Goal: Information Seeking & Learning: Learn about a topic

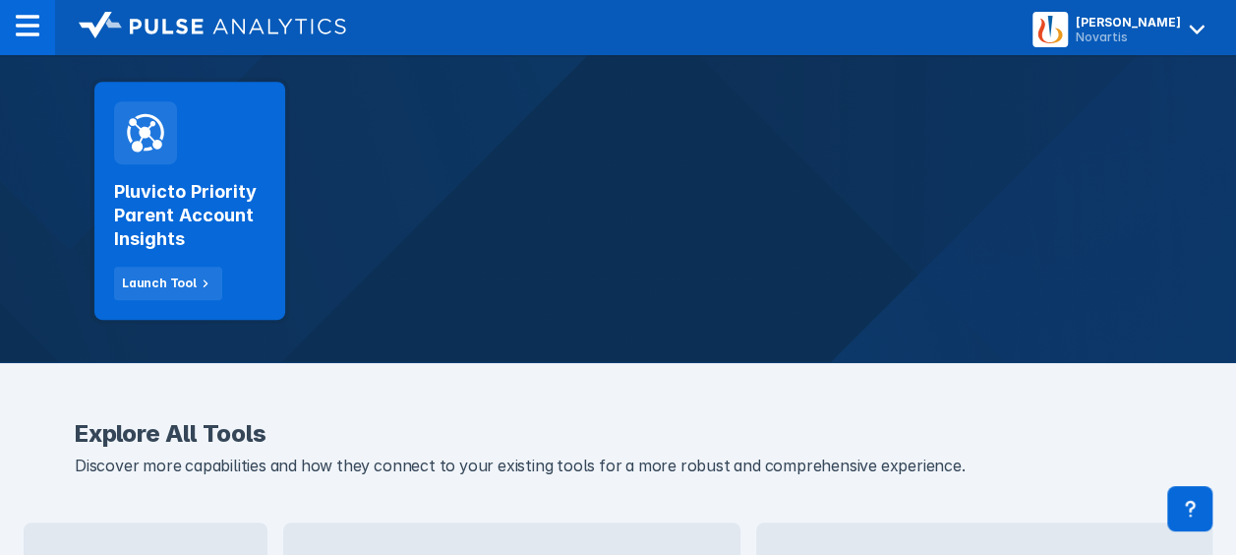
scroll to position [393, 0]
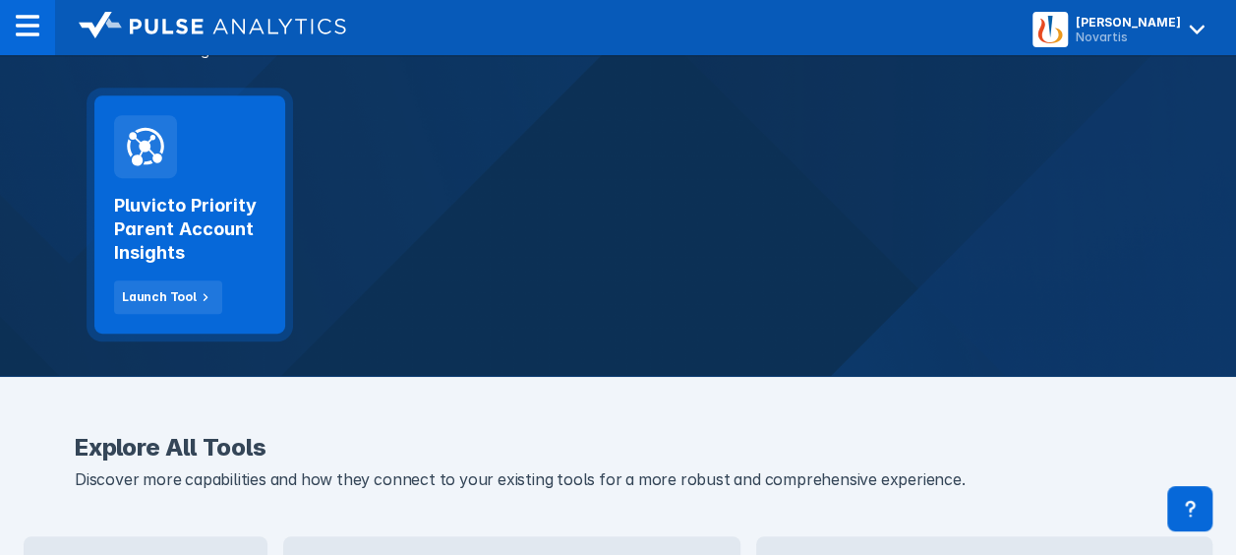
click at [191, 231] on h2 "Pluvicto Priority Parent Account Insights" at bounding box center [189, 229] width 151 height 71
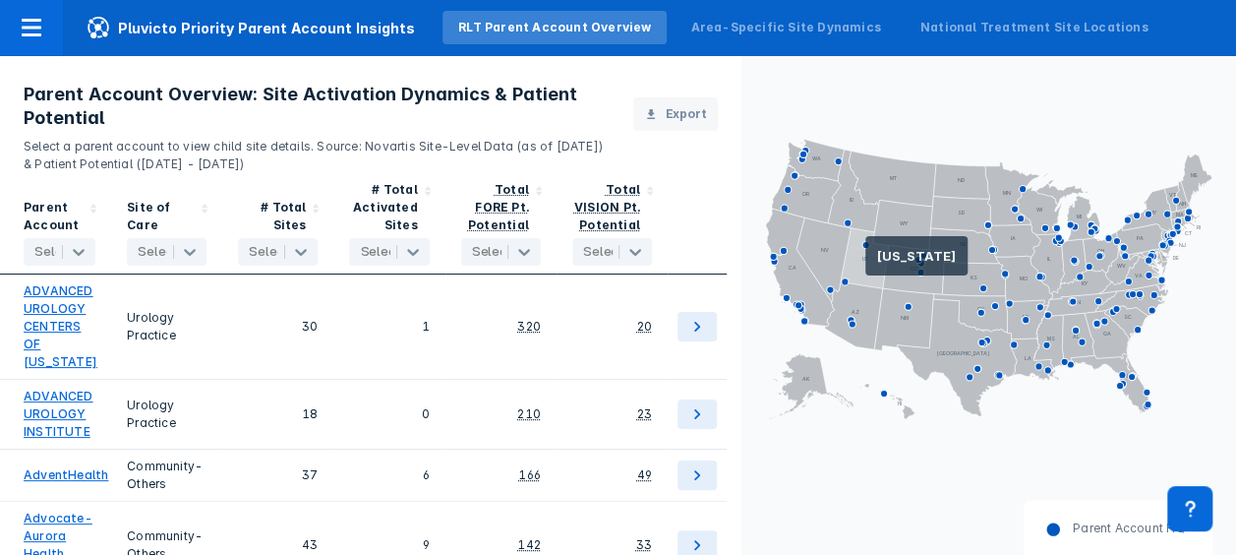
click at [866, 264] on icon at bounding box center [865, 258] width 48 height 60
click at [871, 262] on icon at bounding box center [865, 258] width 48 height 60
click at [795, 509] on div "Parent Account HQ" at bounding box center [989, 540] width 495 height 81
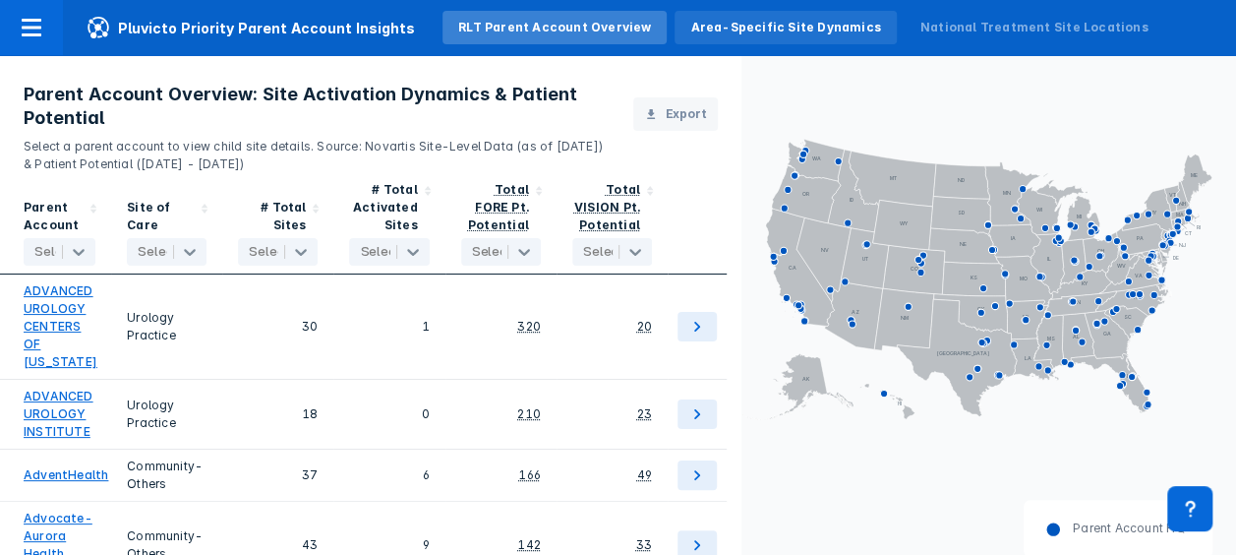
click at [737, 31] on div "Area-Specific Site Dynamics" at bounding box center [785, 28] width 190 height 18
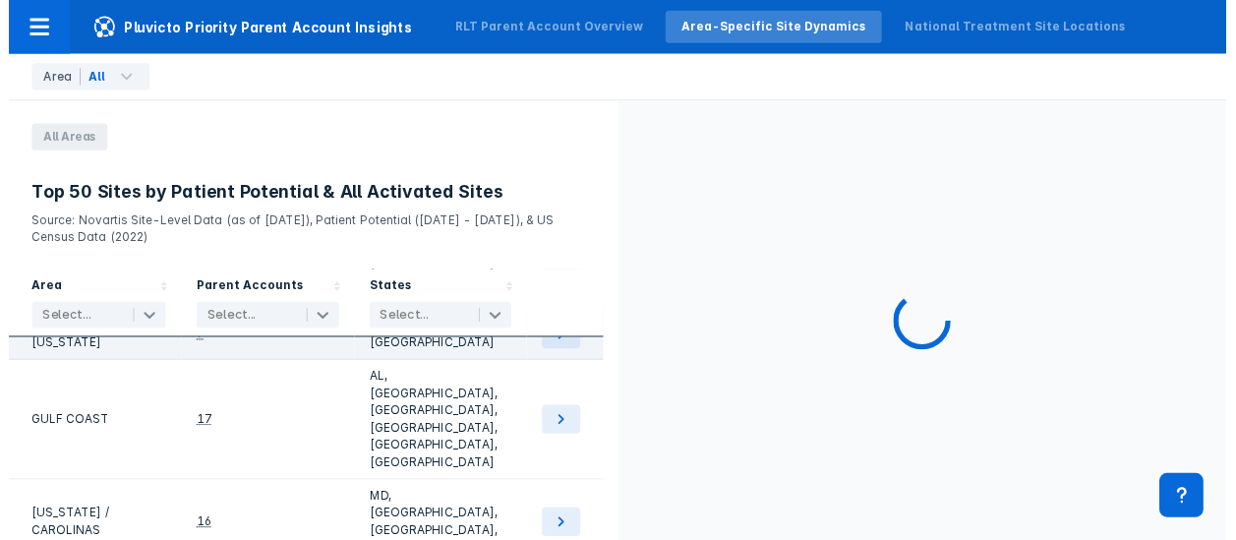
scroll to position [197, 0]
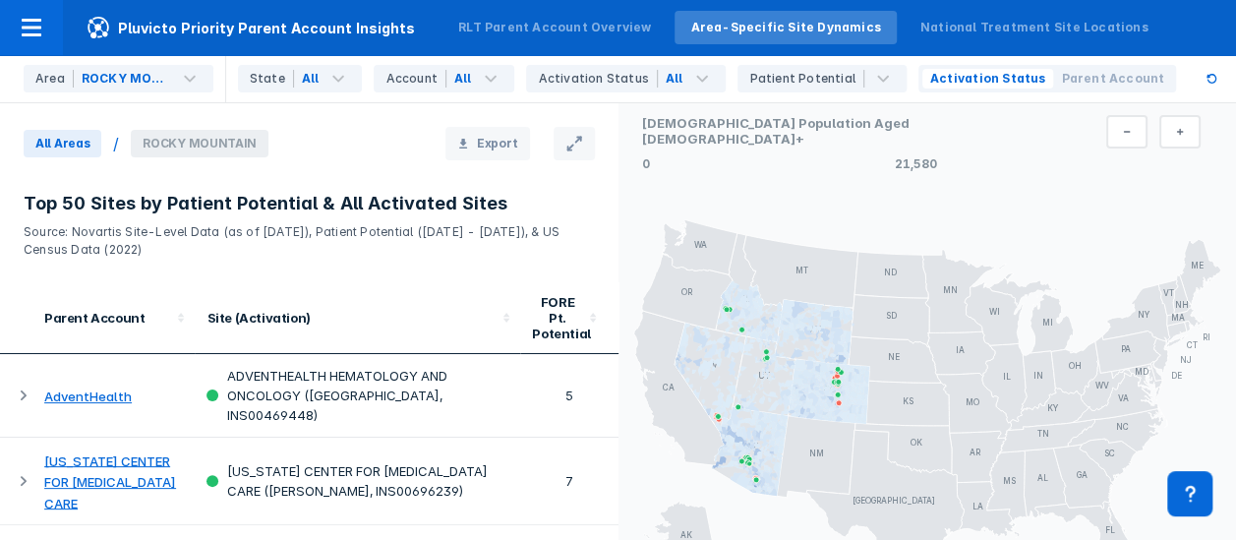
scroll to position [98, 0]
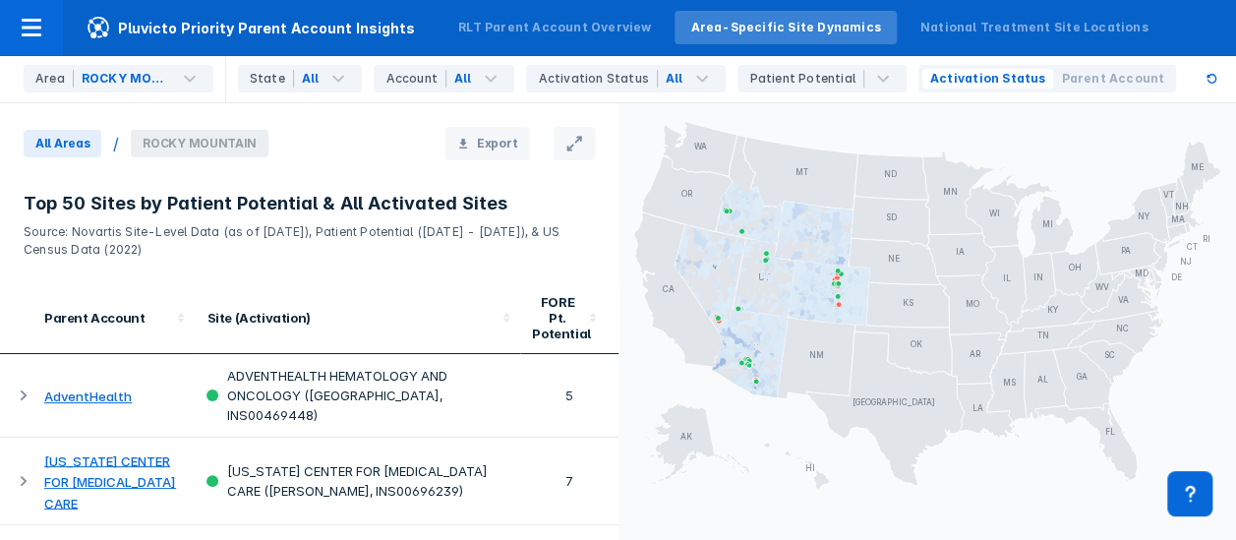
click at [765, 277] on icon at bounding box center [766, 278] width 2 height 2
click at [336, 80] on icon at bounding box center [339, 79] width 12 height 7
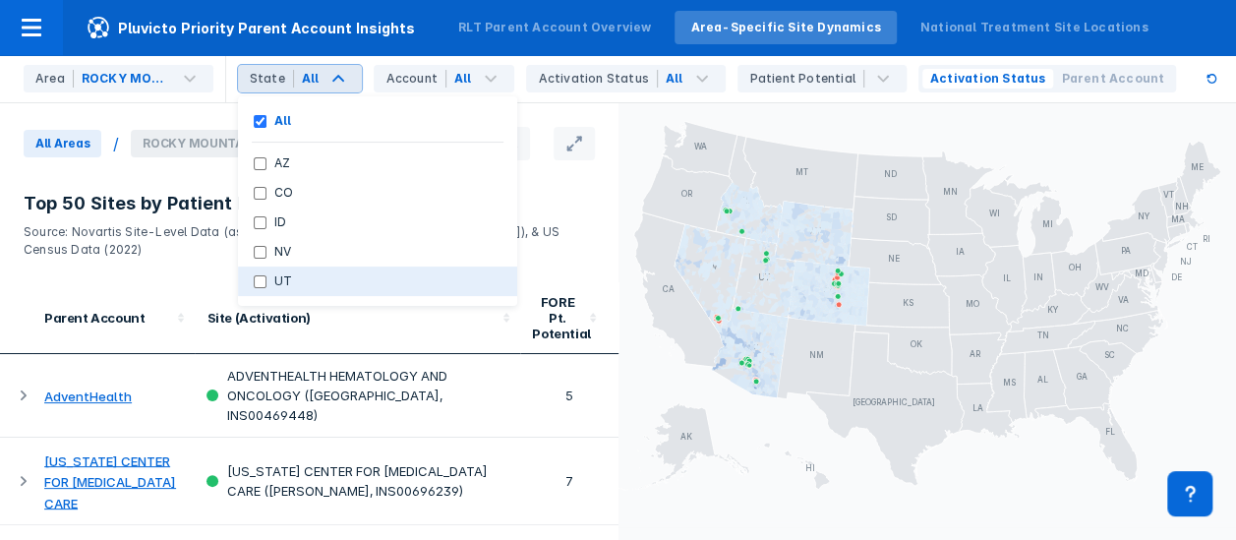
click at [264, 278] on input "UT" at bounding box center [260, 281] width 13 height 13
checkbox input "true"
checkbox input "false"
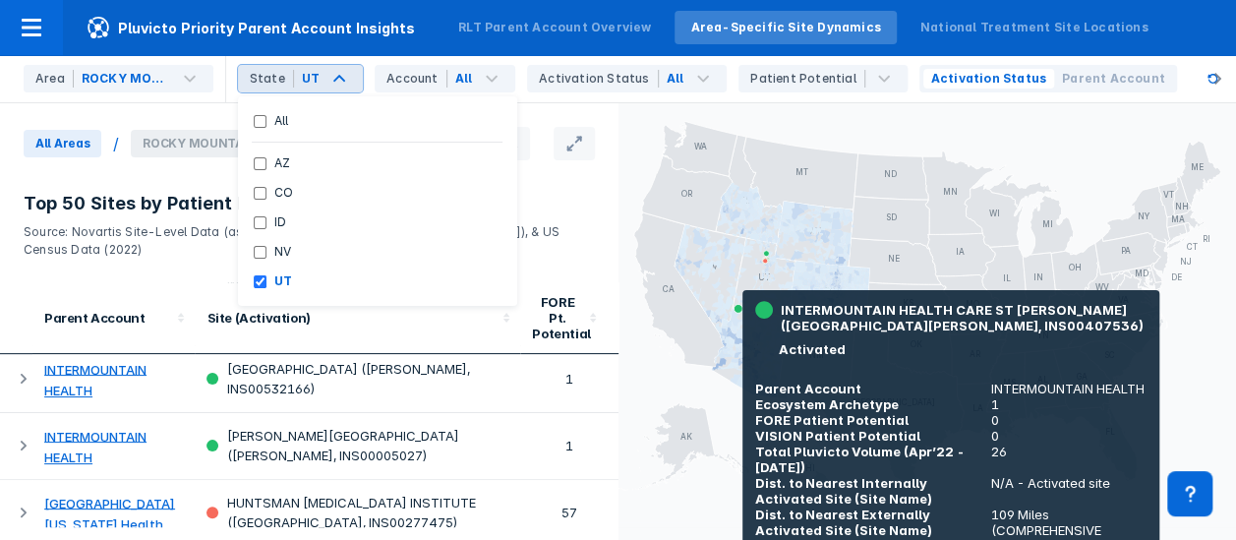
scroll to position [295, 0]
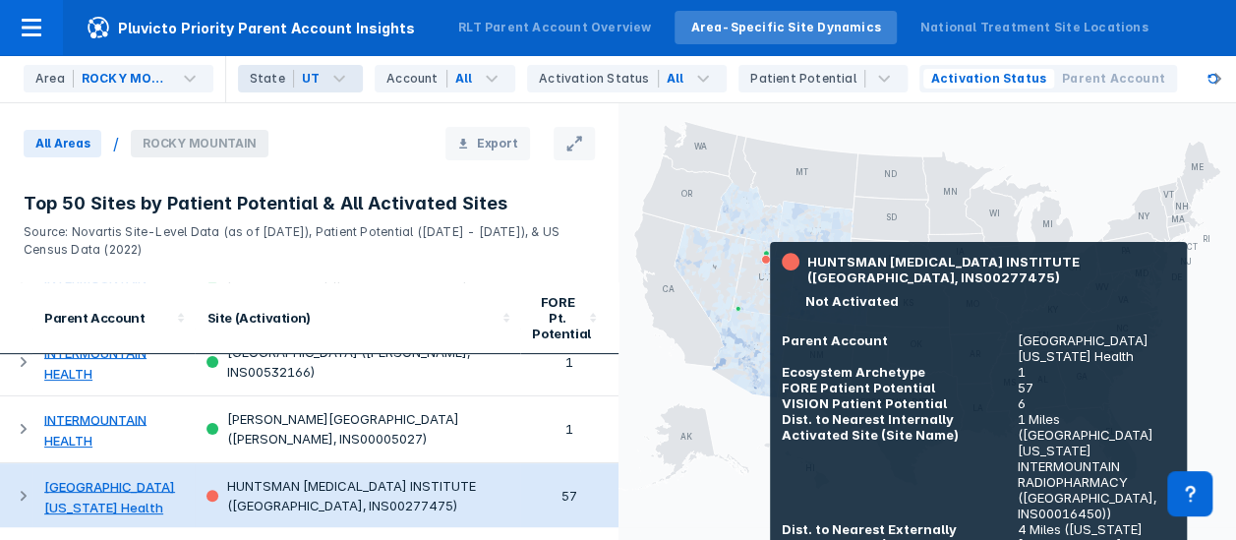
click at [276, 476] on div "HUNTSMAN [MEDICAL_DATA] INSTITUTE ([GEOGRAPHIC_DATA], INS00277475)" at bounding box center [358, 495] width 302 height 39
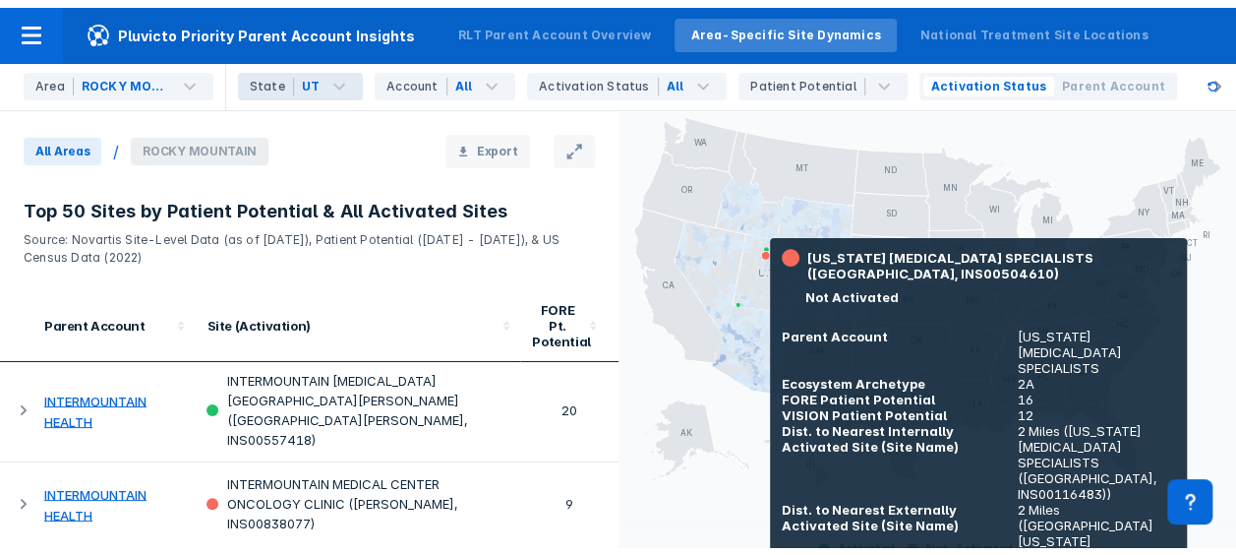
scroll to position [0, 0]
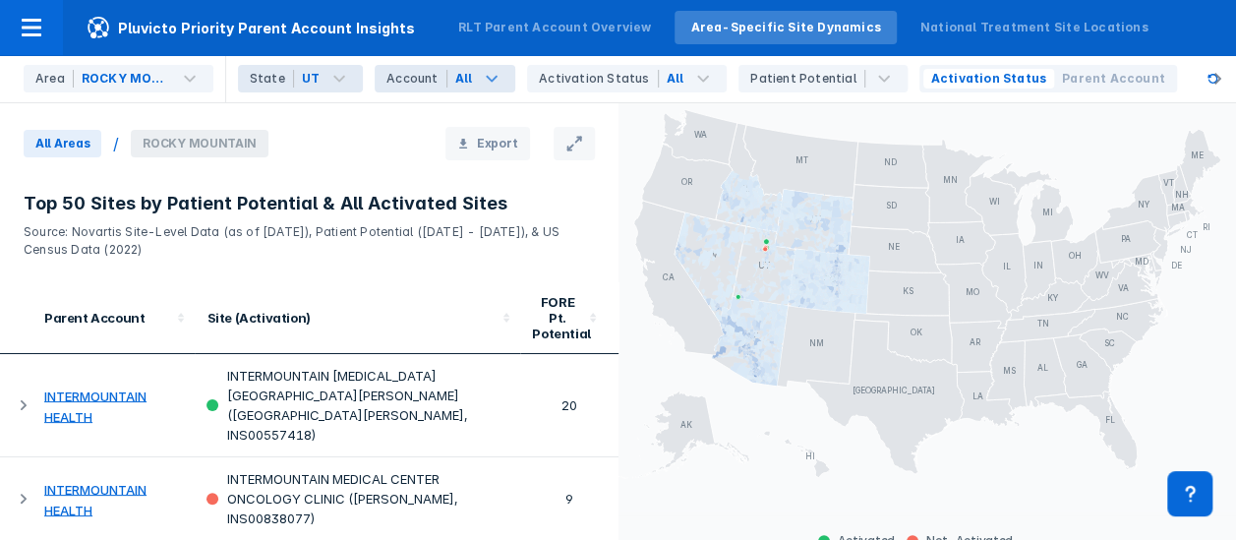
click at [480, 77] on icon at bounding box center [492, 79] width 24 height 24
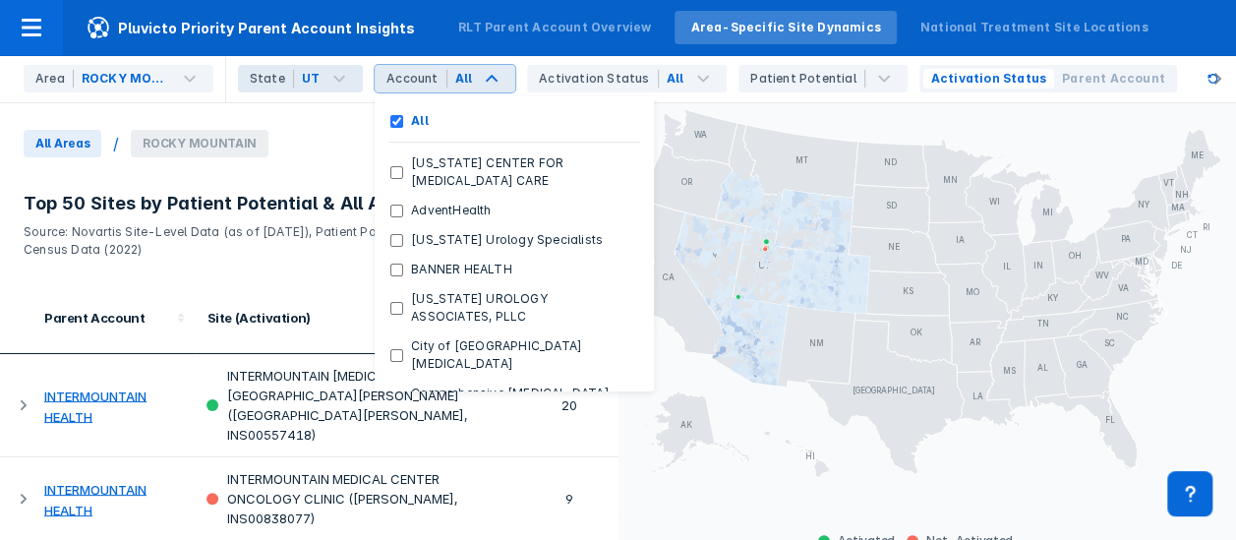
click at [292, 134] on div "All Areas / [GEOGRAPHIC_DATA]" at bounding box center [152, 144] width 304 height 28
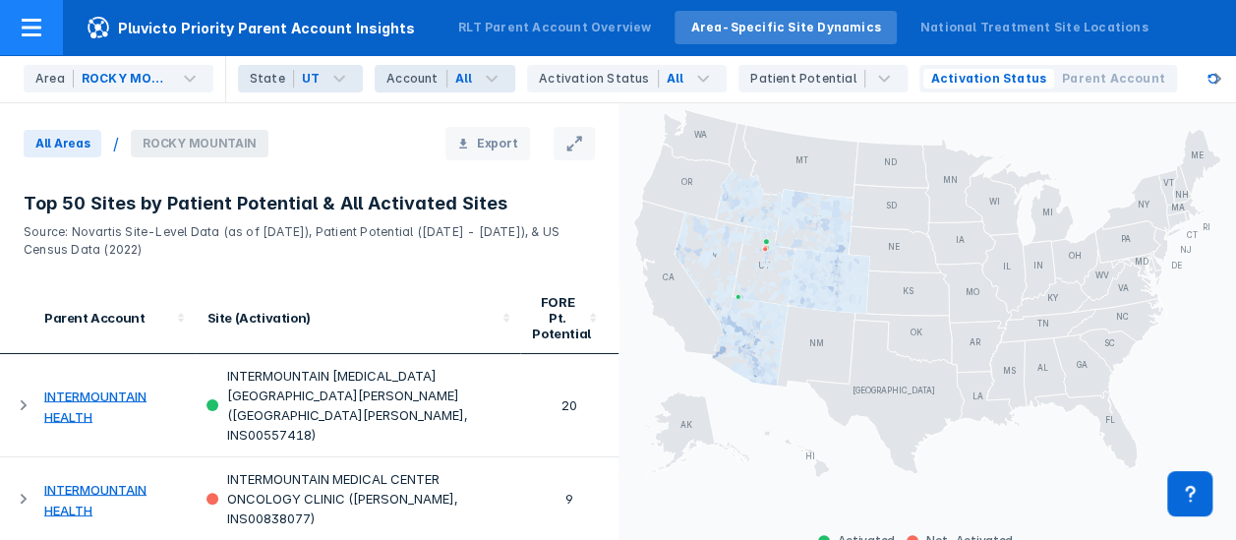
click at [30, 24] on icon at bounding box center [32, 28] width 24 height 24
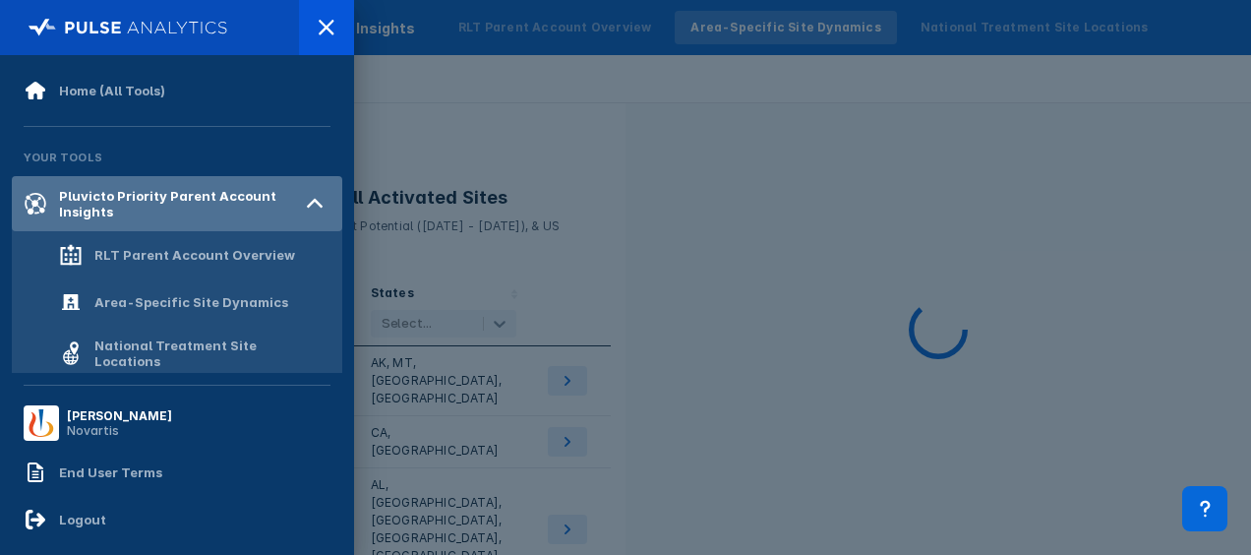
click at [66, 197] on div "Pluvicto Priority Parent Account Insights" at bounding box center [179, 203] width 240 height 31
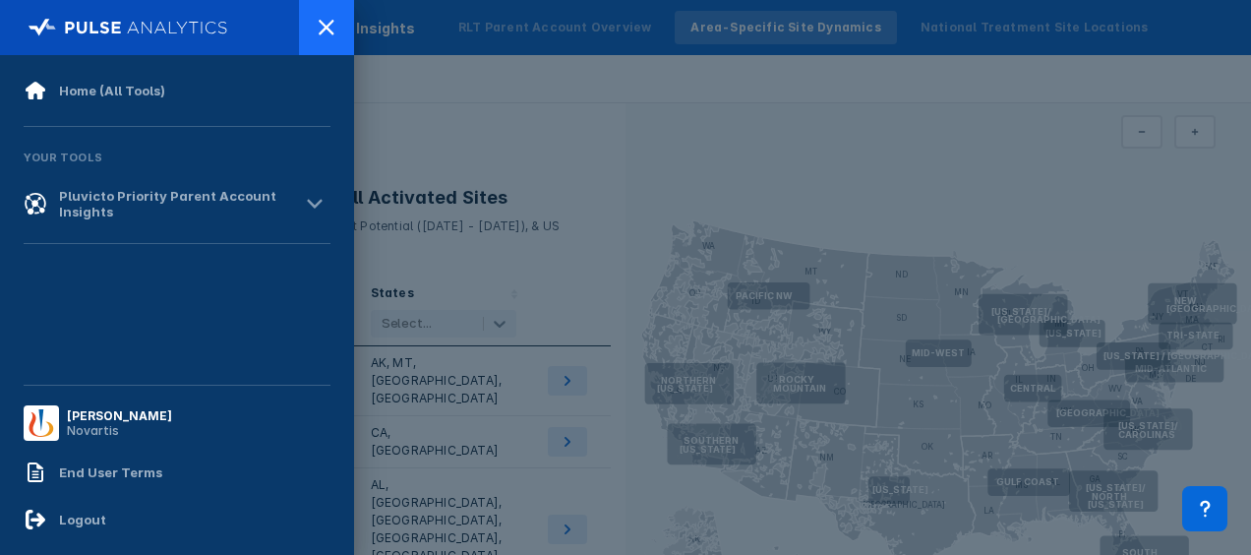
click at [334, 33] on icon at bounding box center [327, 28] width 24 height 24
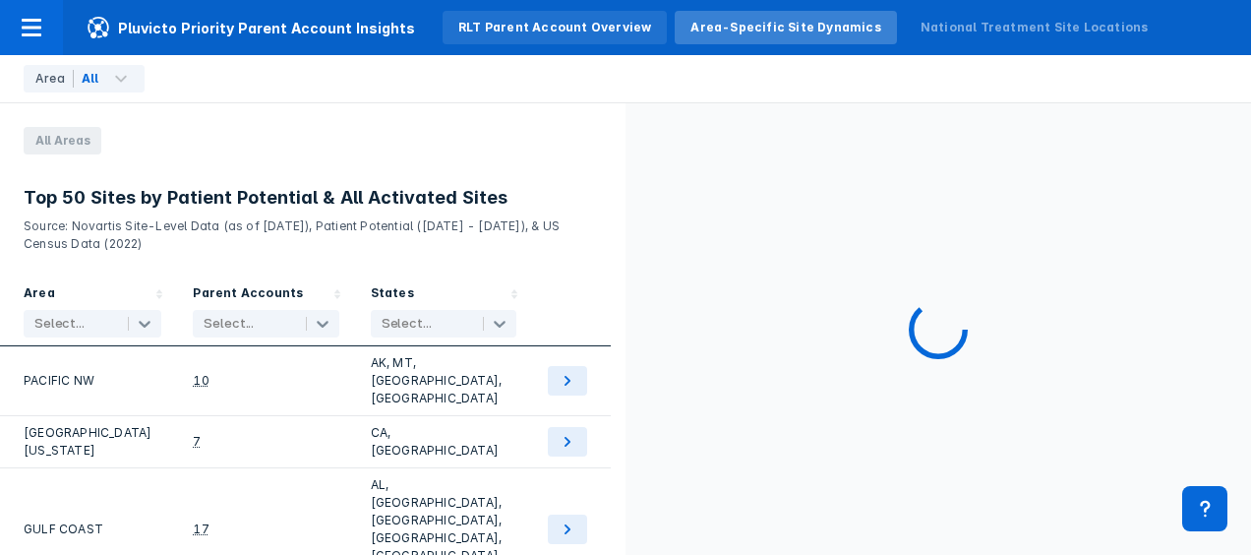
click at [475, 28] on div "RLT Parent Account Overview" at bounding box center [554, 28] width 193 height 18
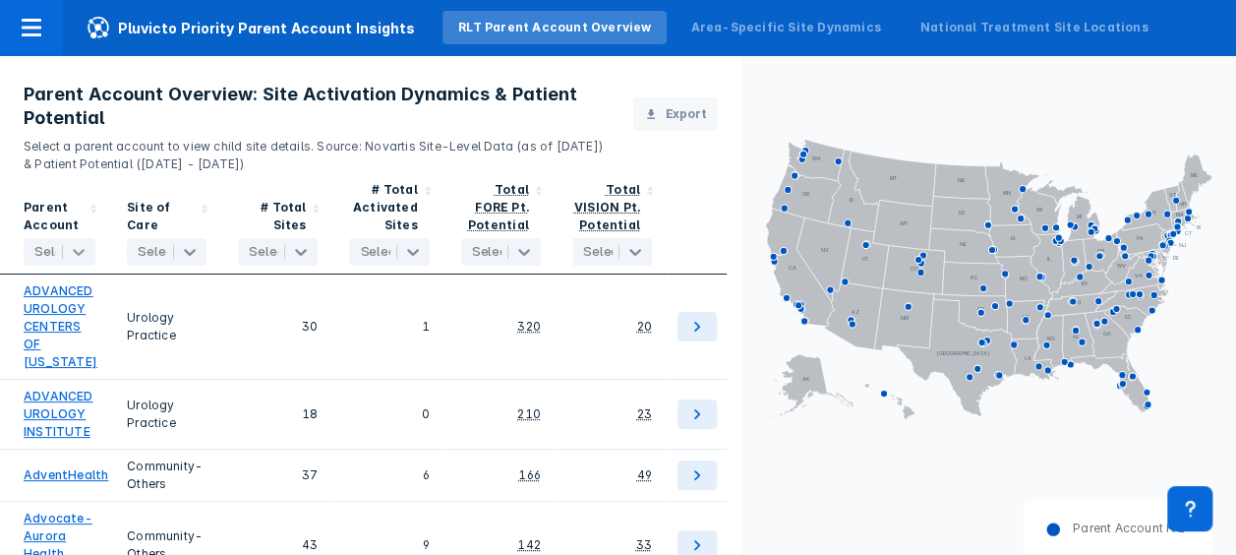
click at [87, 256] on icon at bounding box center [79, 252] width 20 height 20
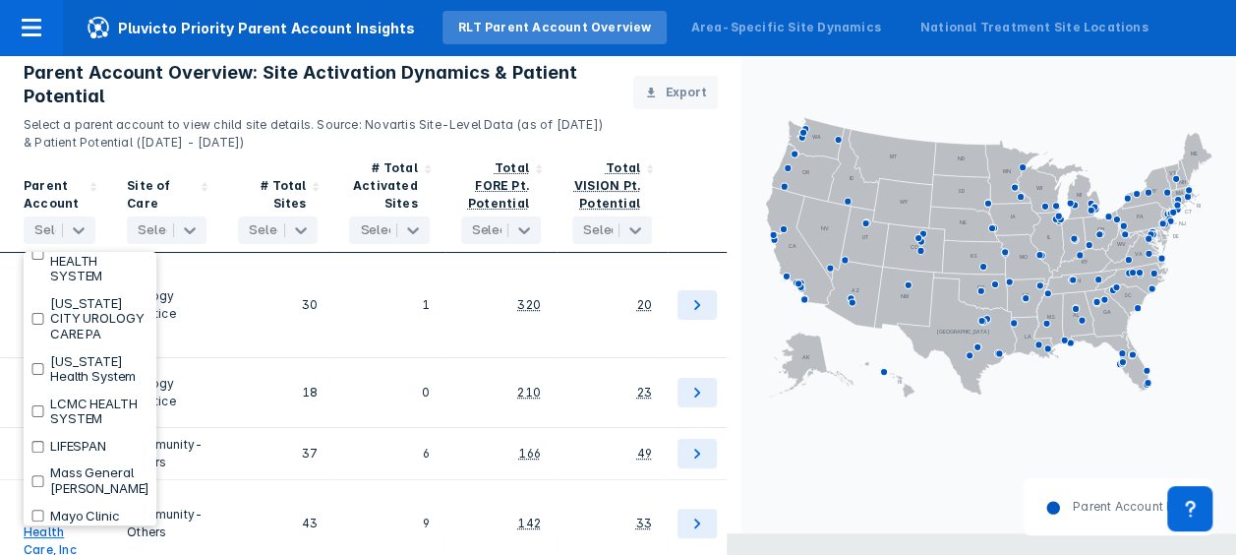
scroll to position [3437, 0]
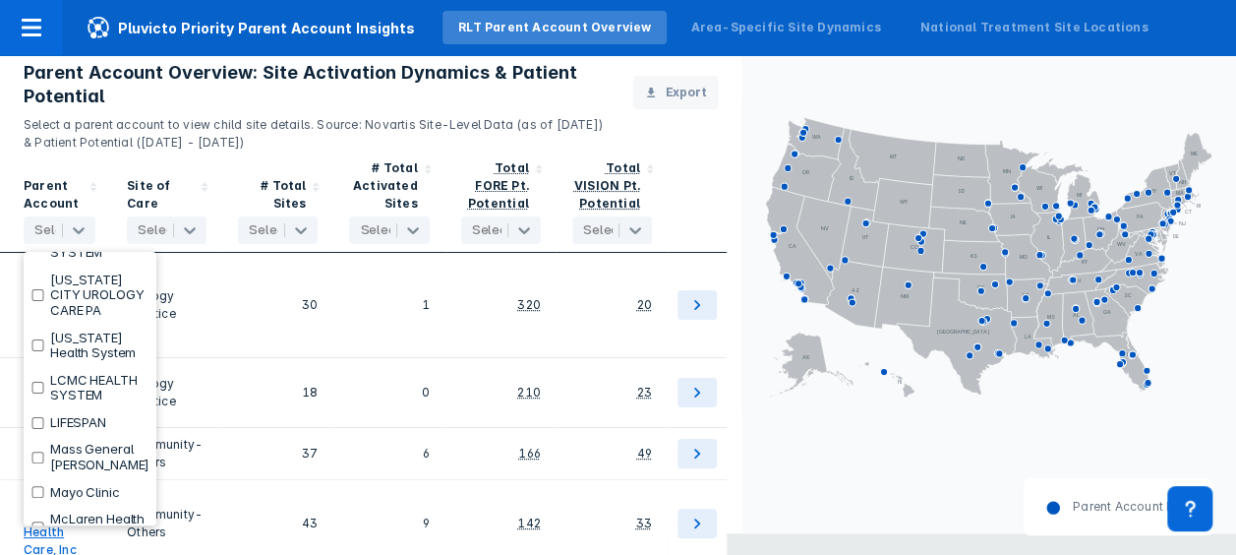
click at [39, 62] on input "checkbox" at bounding box center [37, 56] width 13 height 12
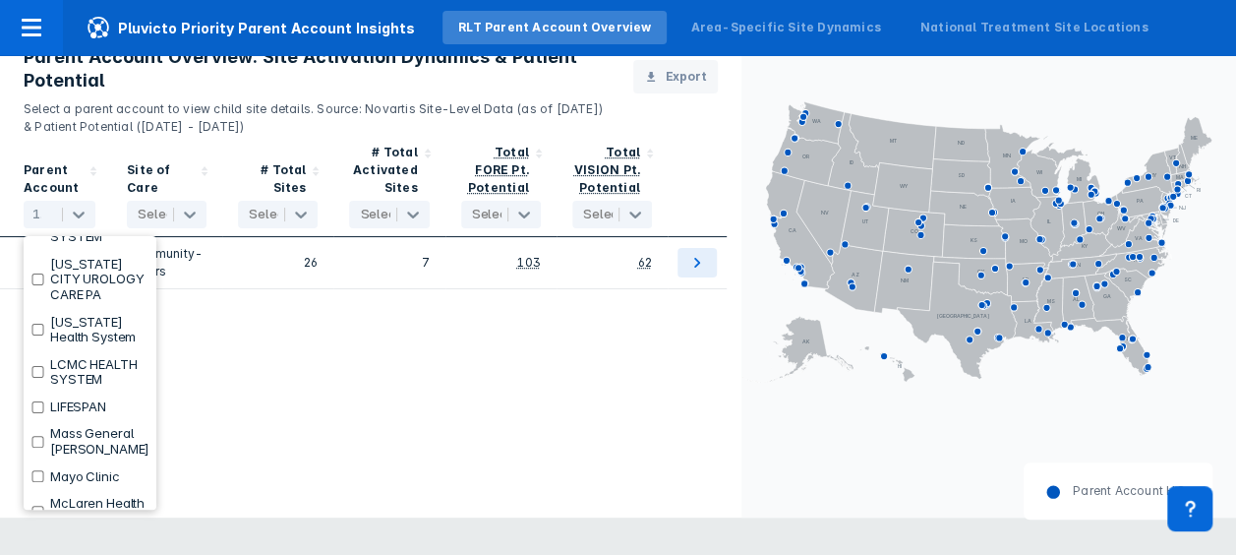
scroll to position [41, 0]
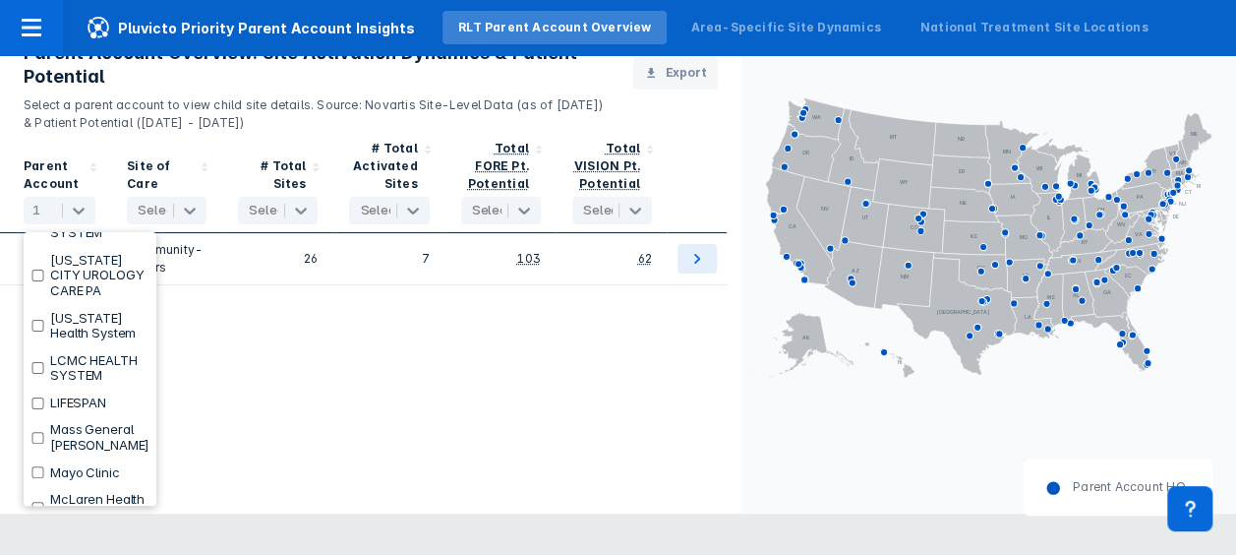
click at [83, 52] on label "INTERMOUNTAIN HEALTH" at bounding box center [100, 37] width 100 height 30
checkbox input "false"
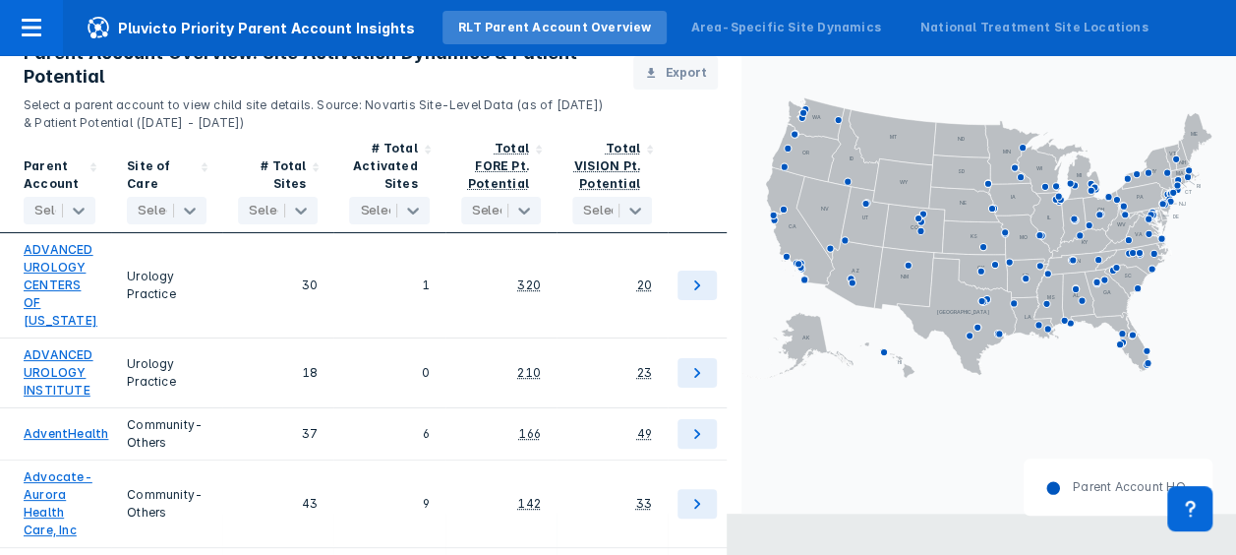
click at [746, 325] on rect at bounding box center [989, 236] width 495 height 309
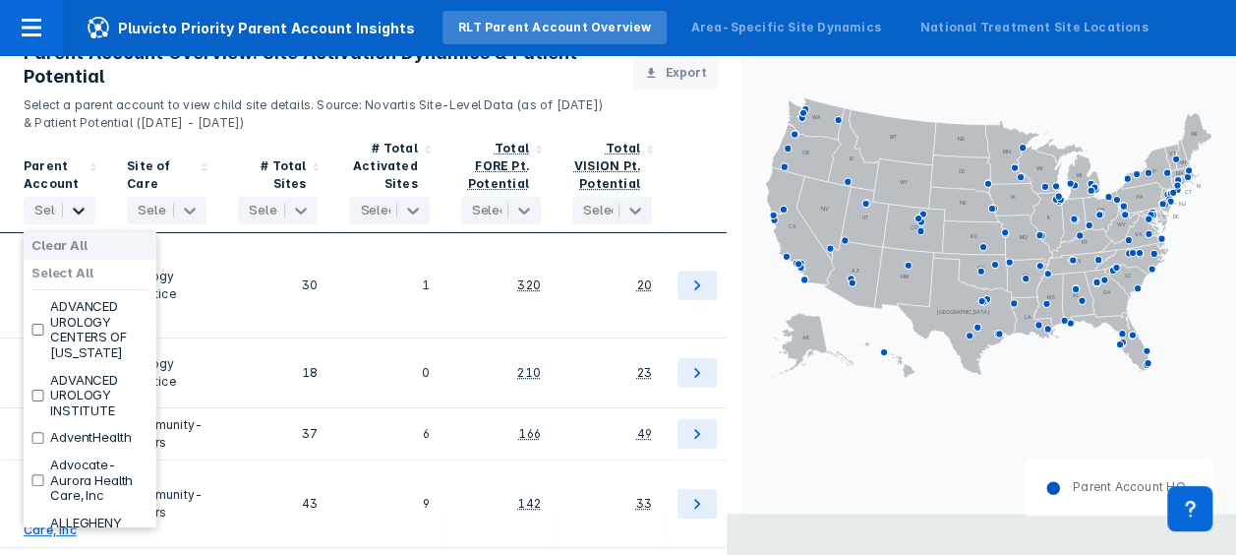
click at [79, 211] on icon at bounding box center [79, 211] width 12 height 7
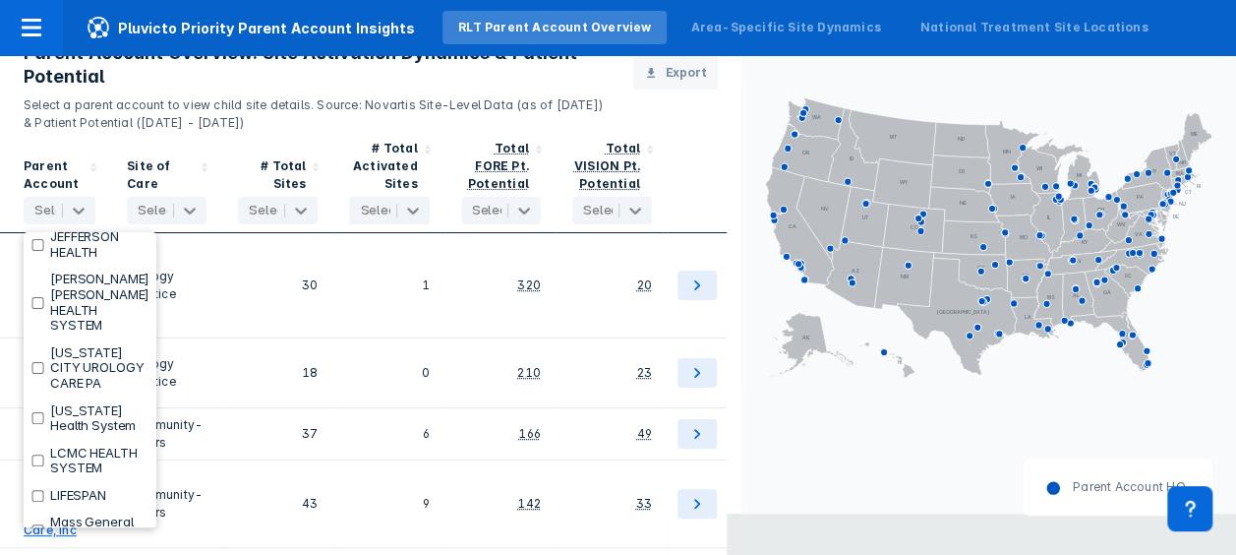
scroll to position [3443, 0]
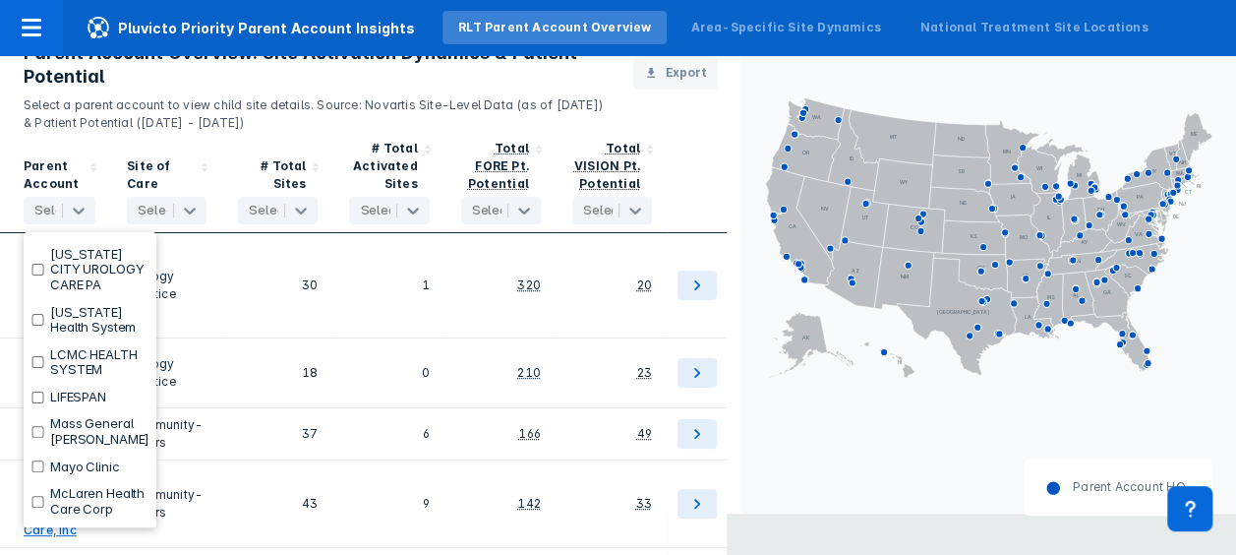
click at [38, 36] on input "checkbox" at bounding box center [37, 31] width 13 height 12
checkbox input "true"
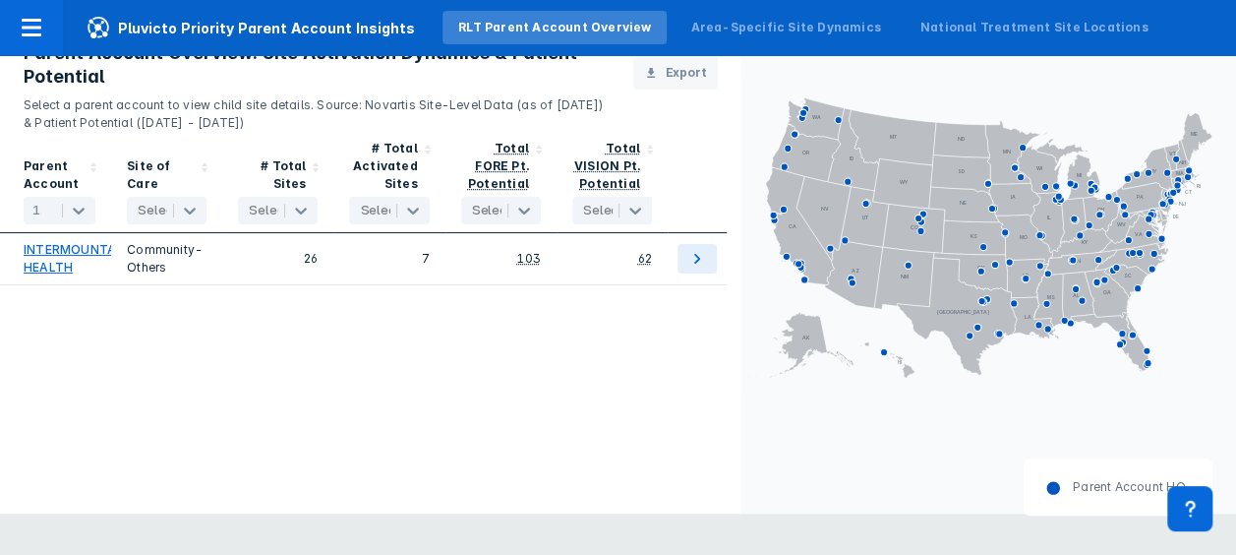
click at [466, 381] on div "Parent Account 1 selected Site of Care Select... # Total Sites Select... # Tota…" at bounding box center [371, 343] width 742 height 423
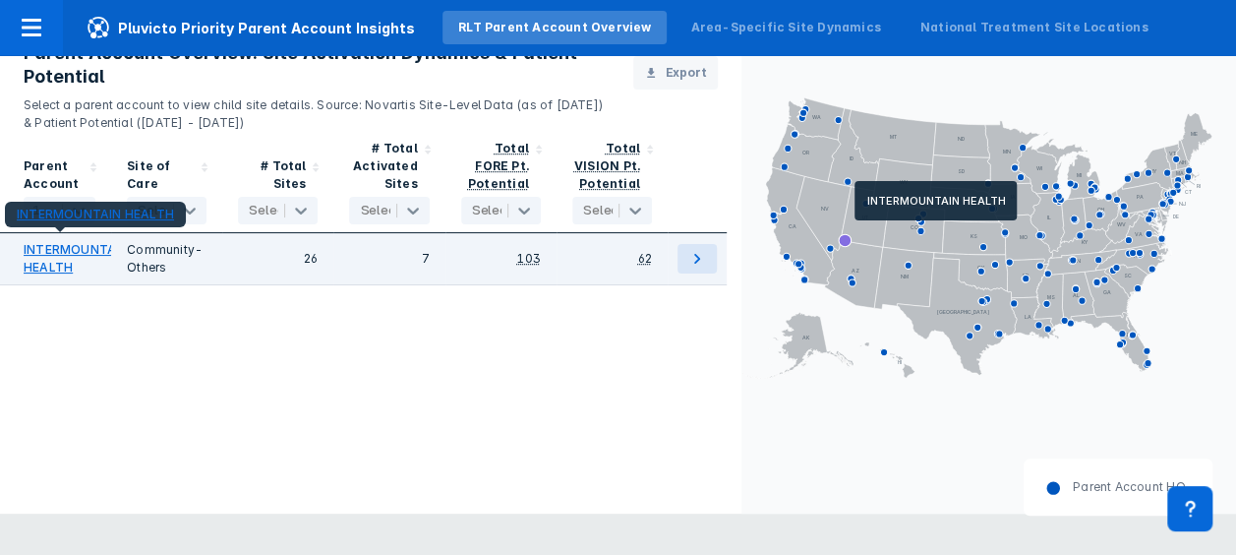
click at [57, 248] on link "INTERMOUNTAIN HEALTH" at bounding box center [76, 258] width 105 height 35
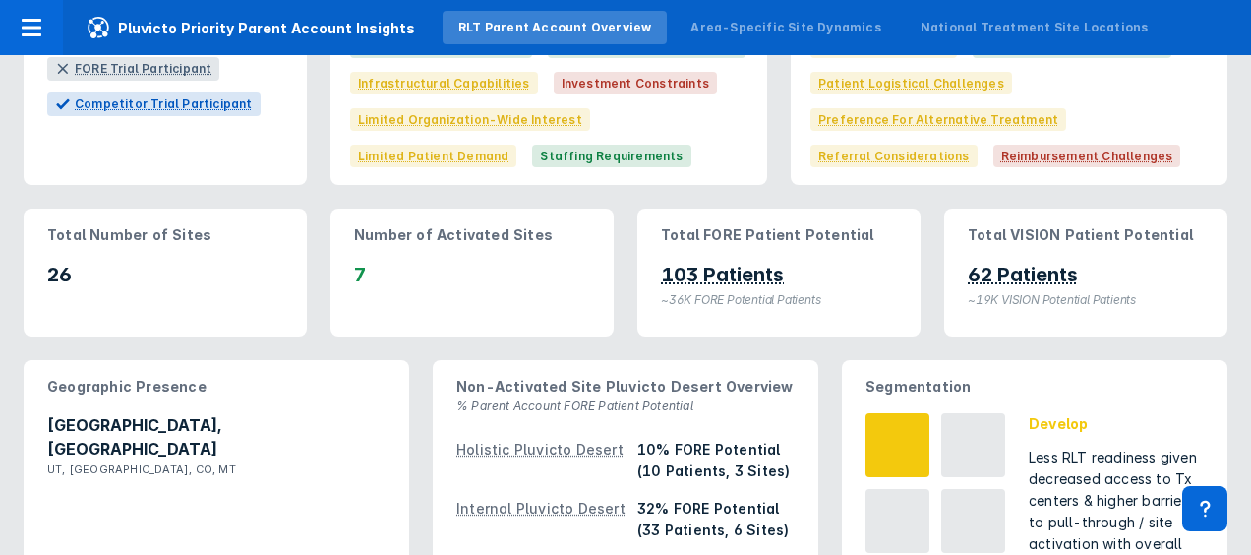
scroll to position [295, 0]
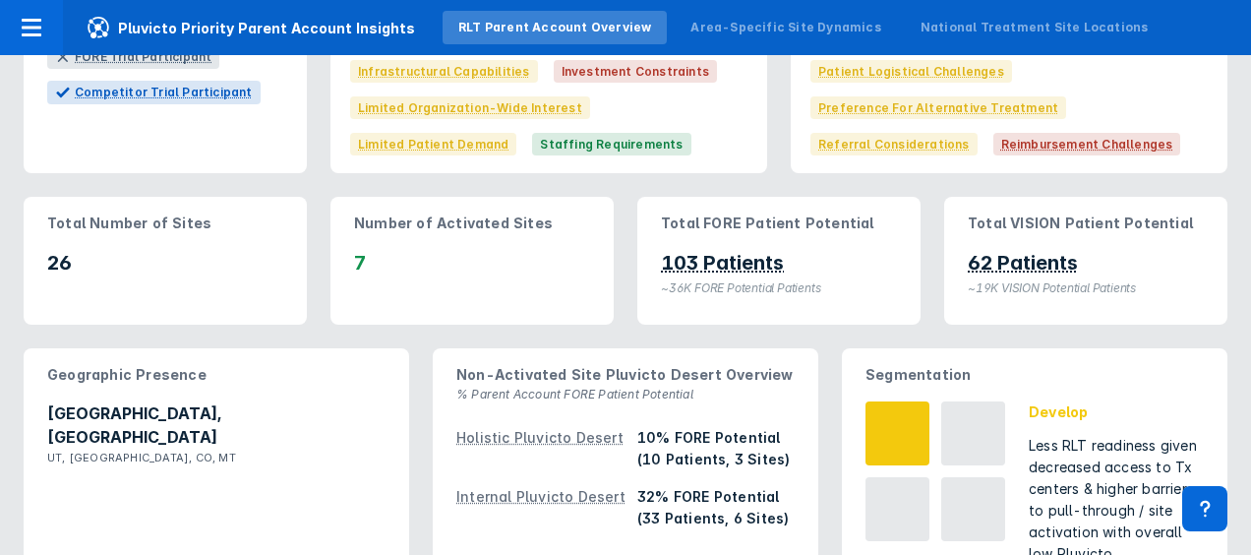
click at [755, 220] on p "Total FORE Patient Potential" at bounding box center [779, 223] width 236 height 22
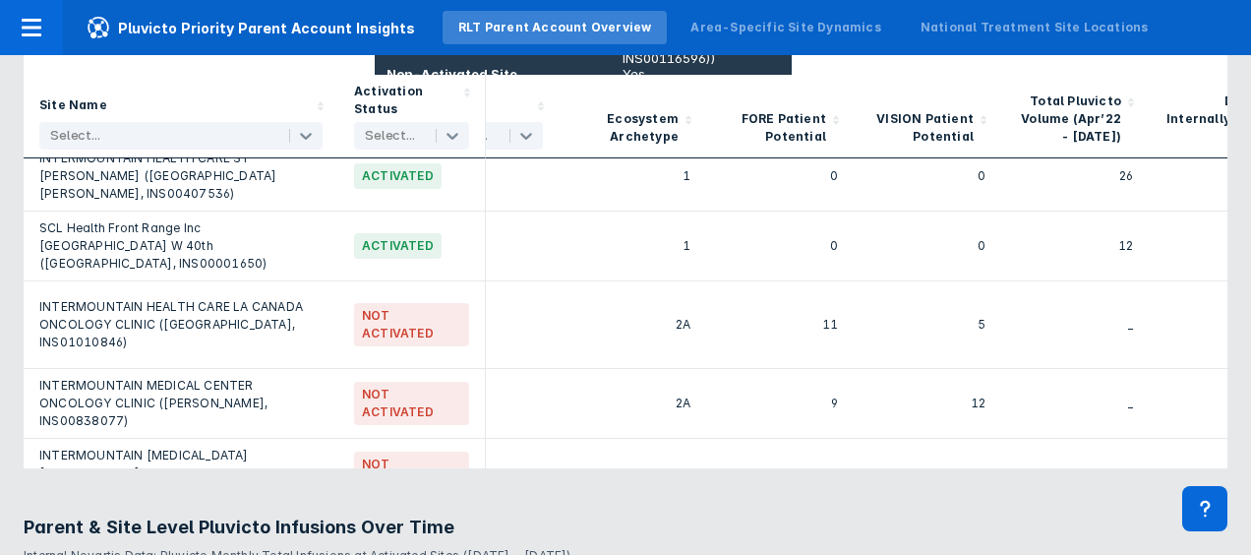
scroll to position [109, 75]
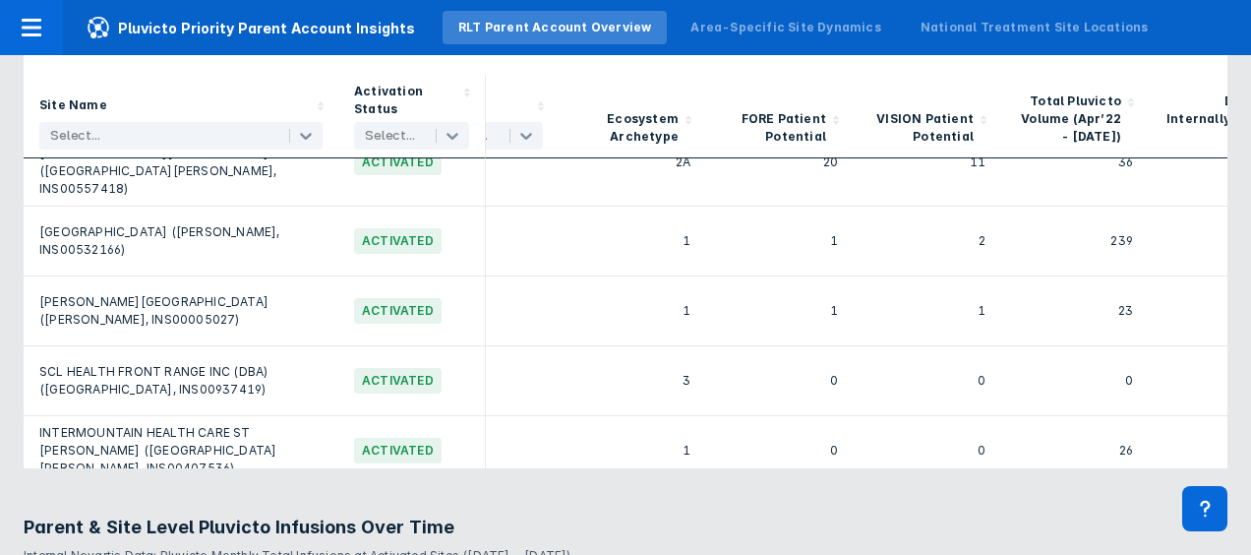
click at [985, 110] on icon at bounding box center [984, 120] width 20 height 20
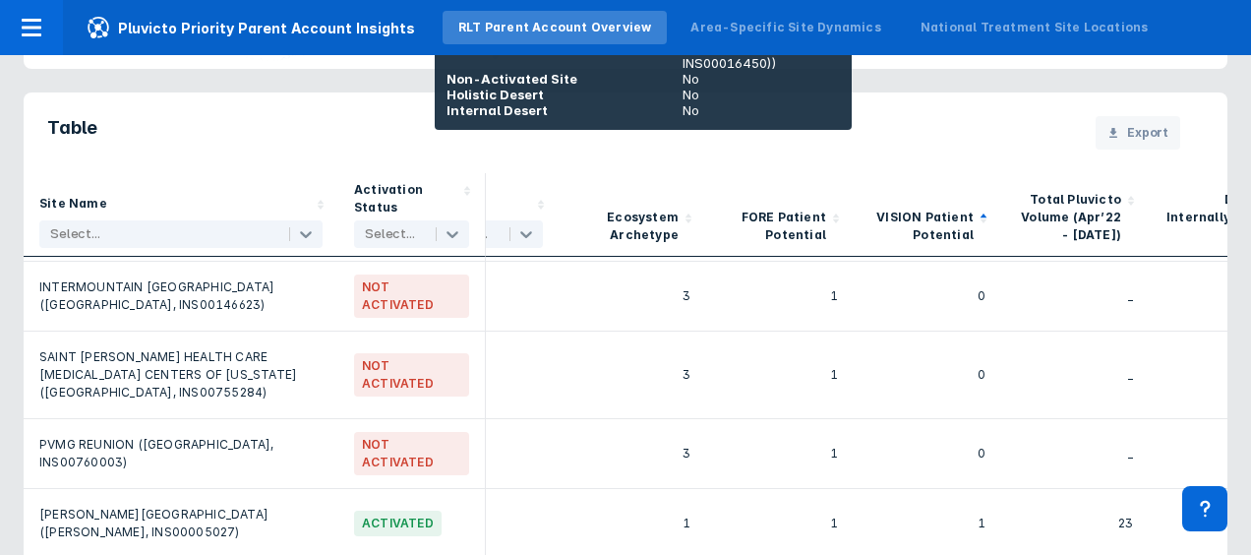
scroll to position [787, 75]
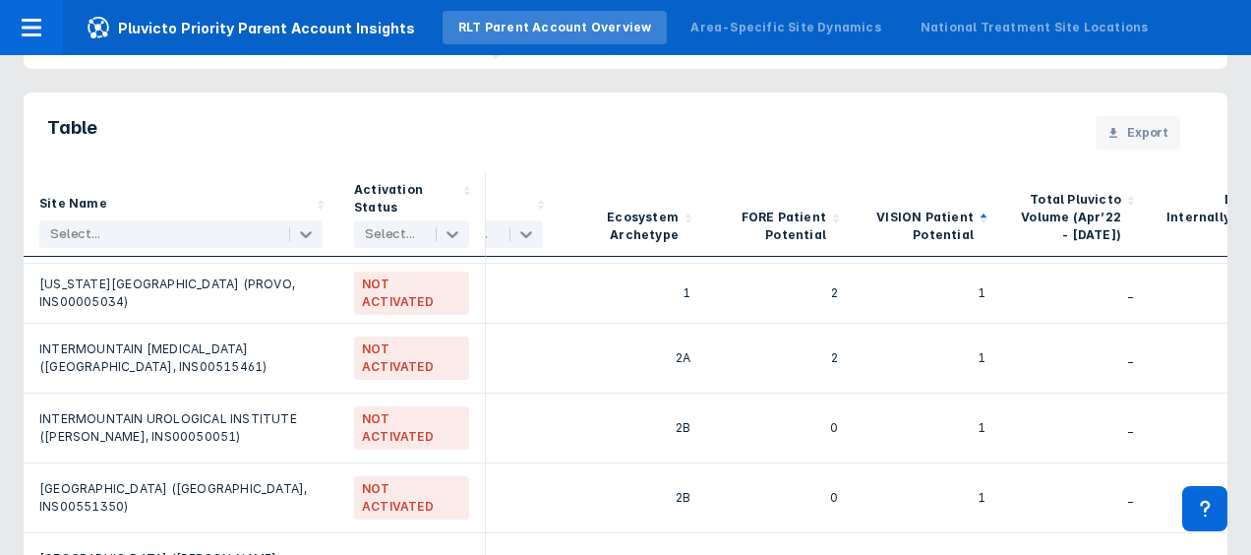
click at [986, 209] on icon at bounding box center [984, 219] width 20 height 20
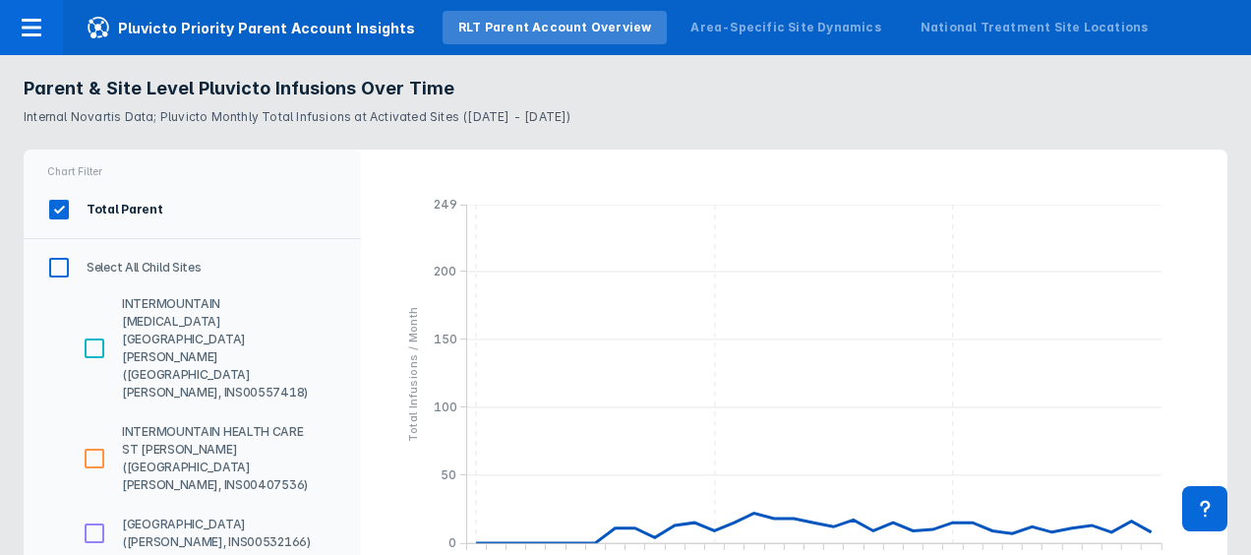
scroll to position [2189, 0]
